Goal: Navigation & Orientation: Go to known website

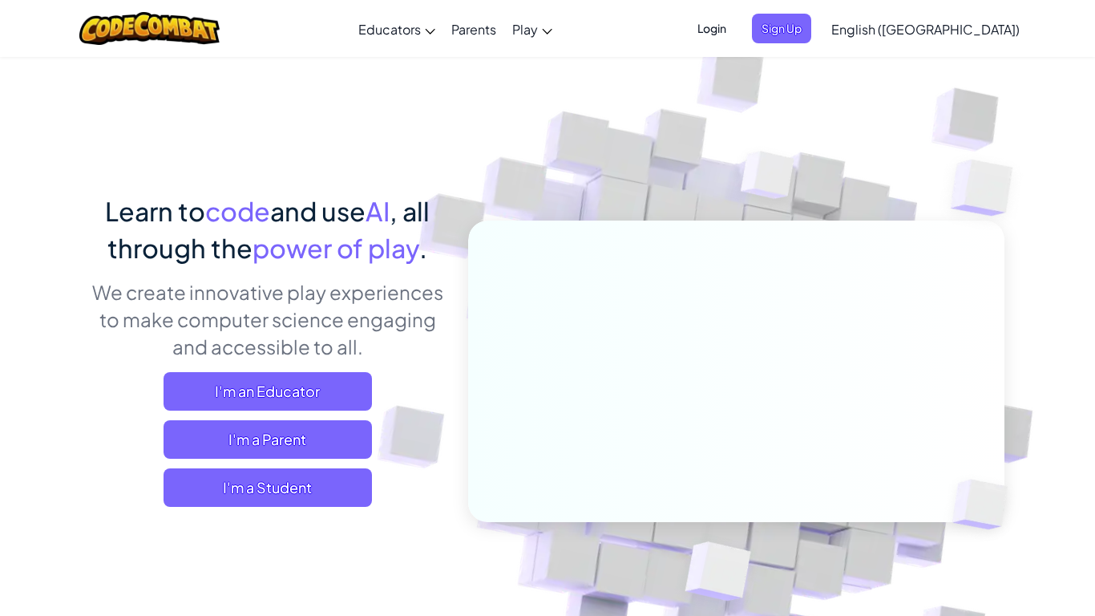
click at [736, 26] on span "Login" at bounding box center [712, 29] width 48 height 30
